Goal: Task Accomplishment & Management: Use online tool/utility

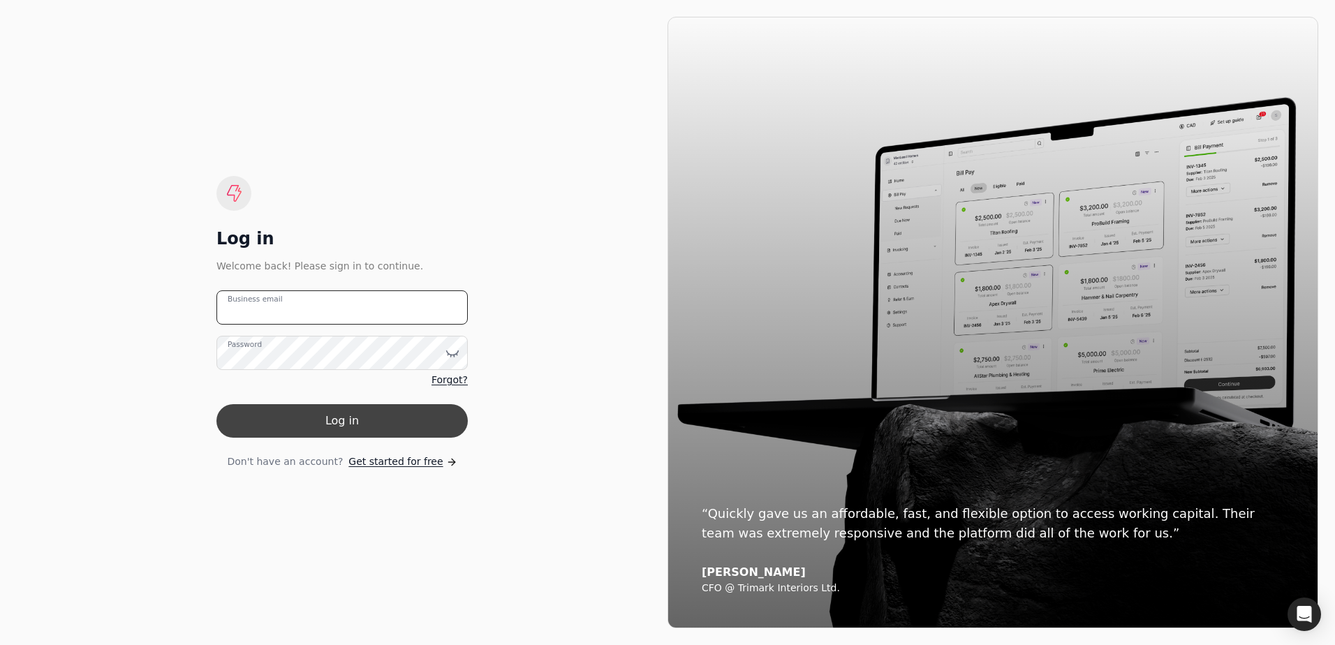
type email "[EMAIL_ADDRESS][DOMAIN_NAME]"
click at [343, 428] on button "Log in" at bounding box center [341, 421] width 251 height 34
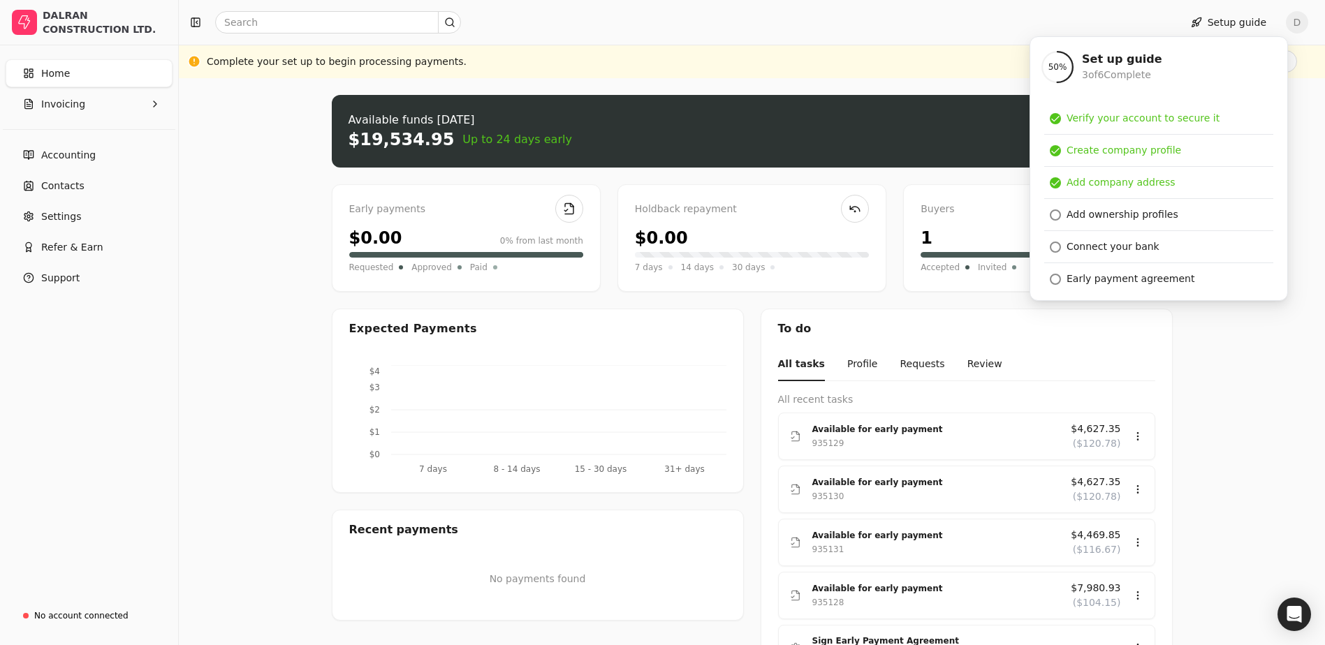
click at [280, 252] on div "Upload file: Drag your invoice here to upload or browse for files Available fun…" at bounding box center [752, 486] width 1146 height 817
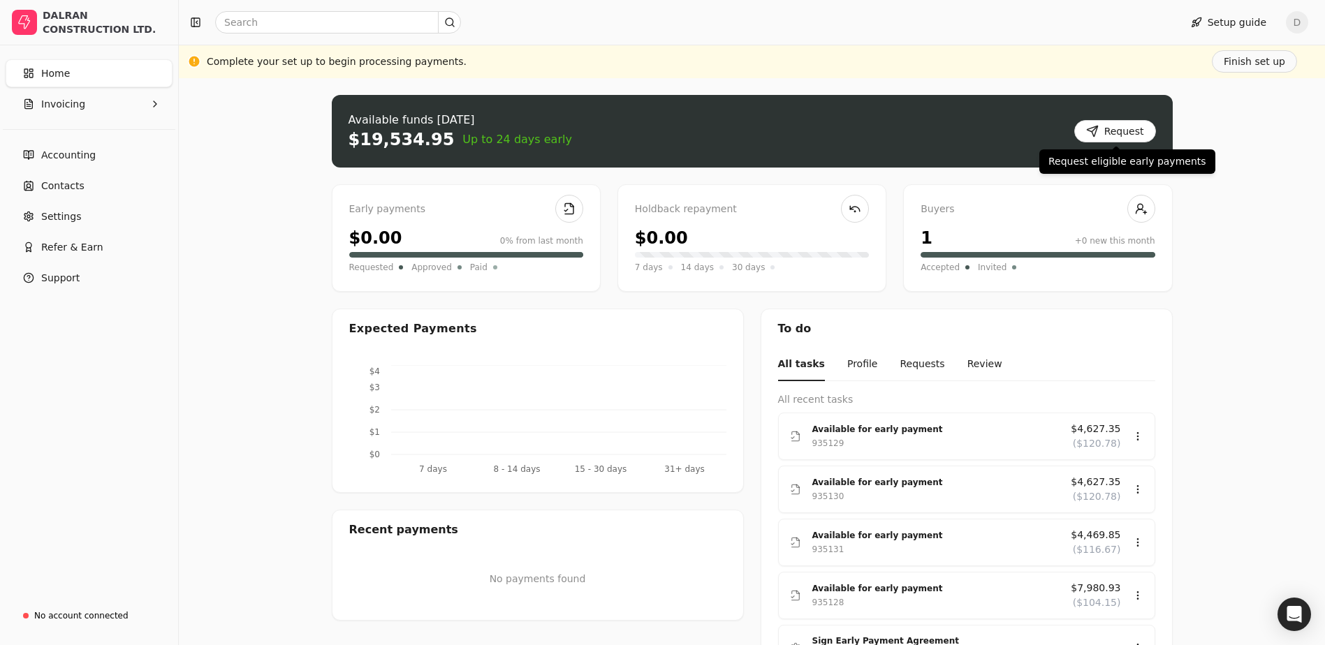
click at [1119, 131] on button "Request" at bounding box center [1115, 131] width 82 height 22
